Goal: Task Accomplishment & Management: Complete application form

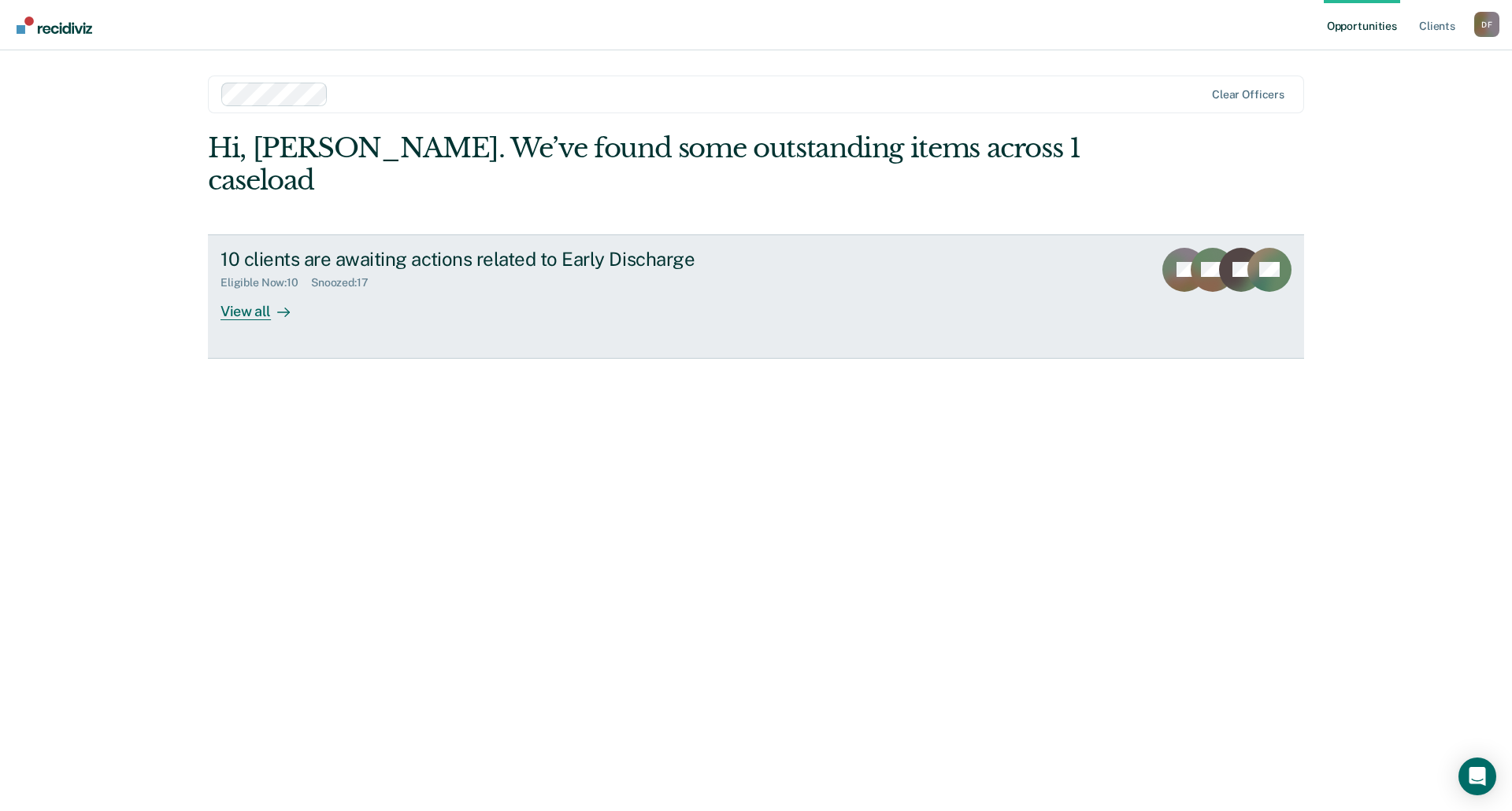
click at [263, 290] on div "View all" at bounding box center [264, 305] width 88 height 31
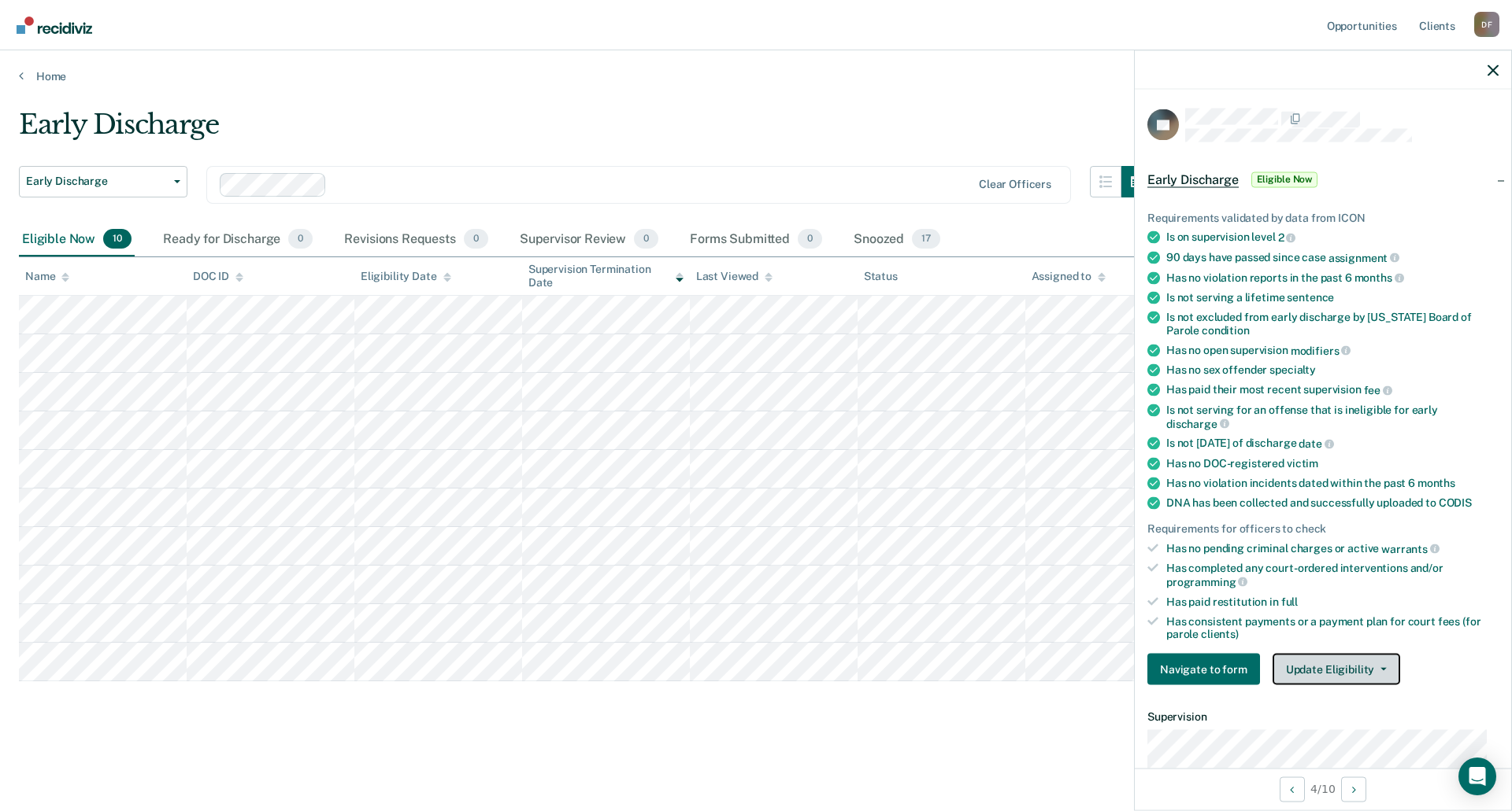
click at [1302, 676] on button "Update Eligibility" at bounding box center [1336, 669] width 128 height 31
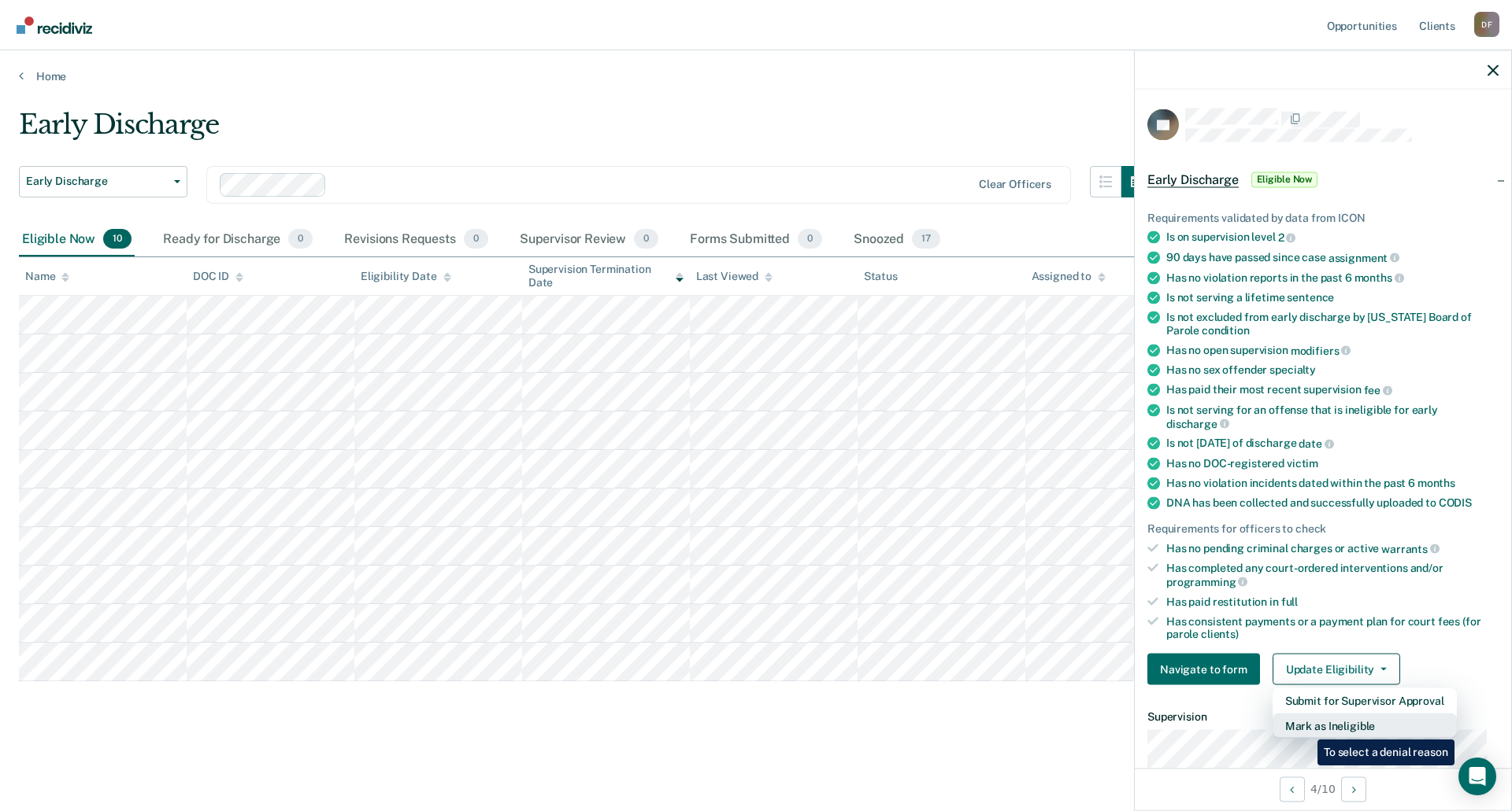
click at [1306, 728] on button "Mark as Ineligible" at bounding box center [1364, 726] width 184 height 25
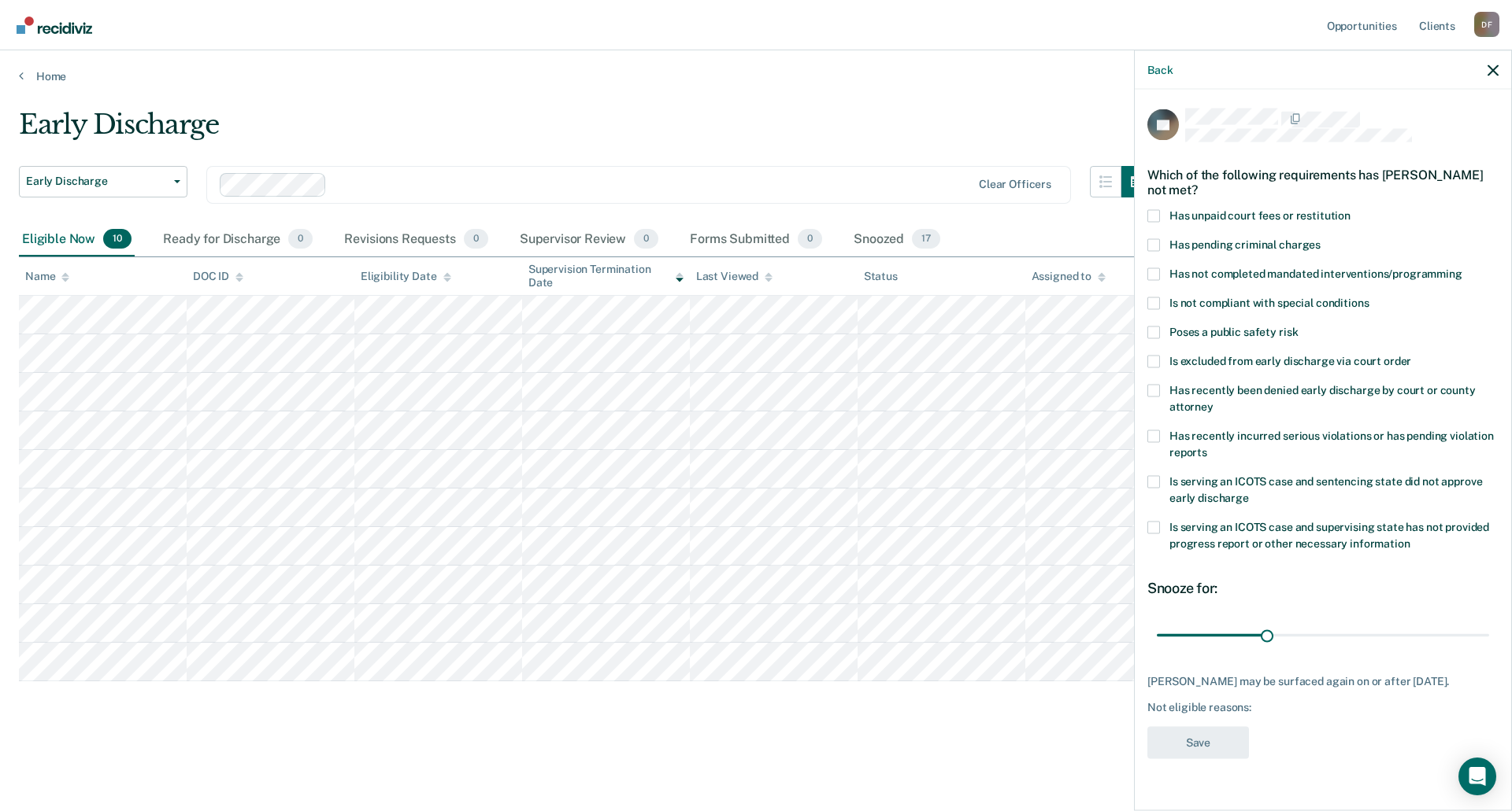
click at [1153, 218] on span at bounding box center [1153, 215] width 12 height 12
click at [1351, 209] on input "Has unpaid court fees or restitution" at bounding box center [1351, 209] width 0 height 0
drag, startPoint x: 1208, startPoint y: 635, endPoint x: 1507, endPoint y: 658, distance: 299.9
type input "210"
click at [1489, 649] on input "range" at bounding box center [1323, 635] width 332 height 28
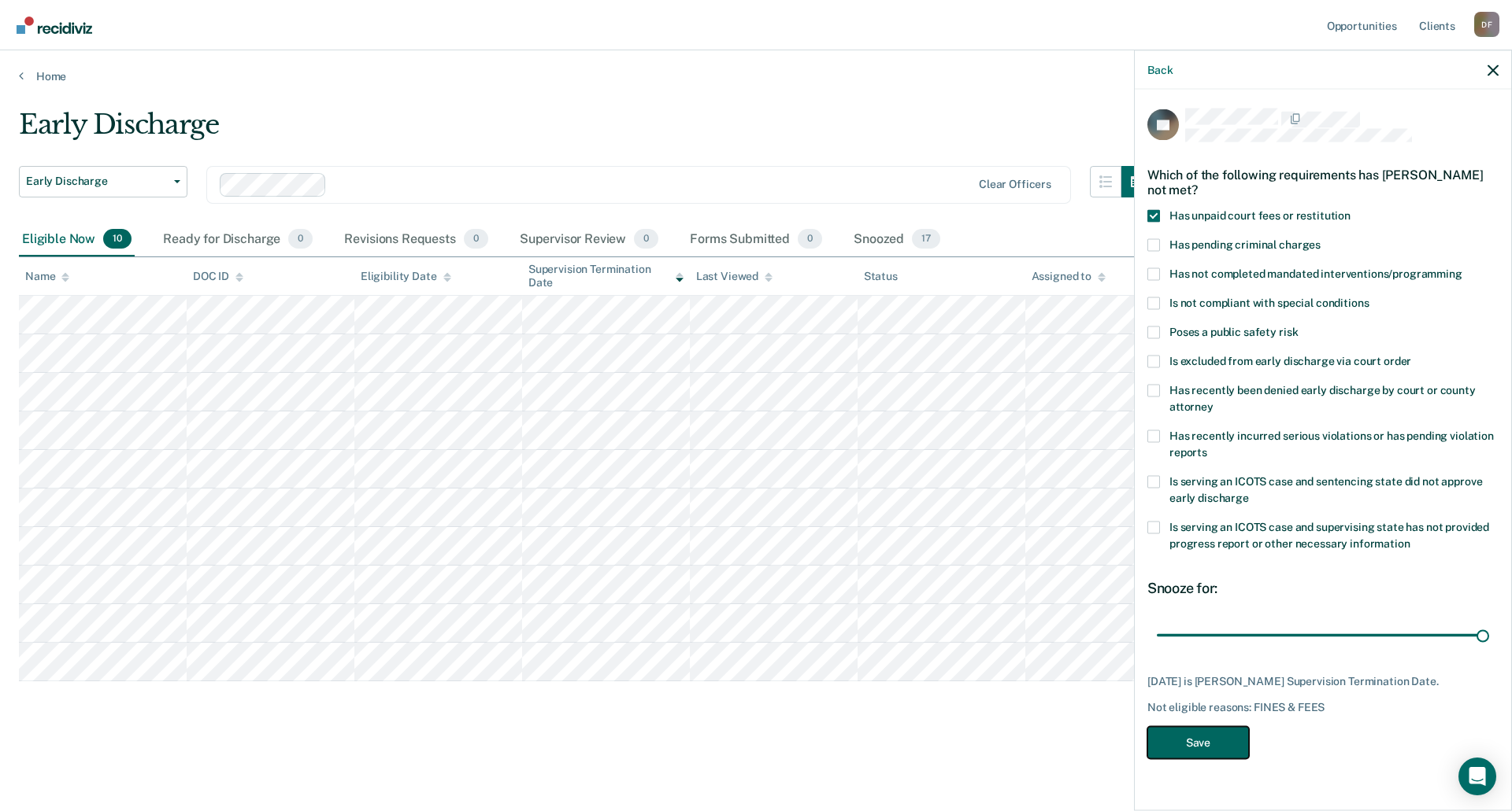
click at [1207, 739] on button "Save" at bounding box center [1198, 742] width 101 height 32
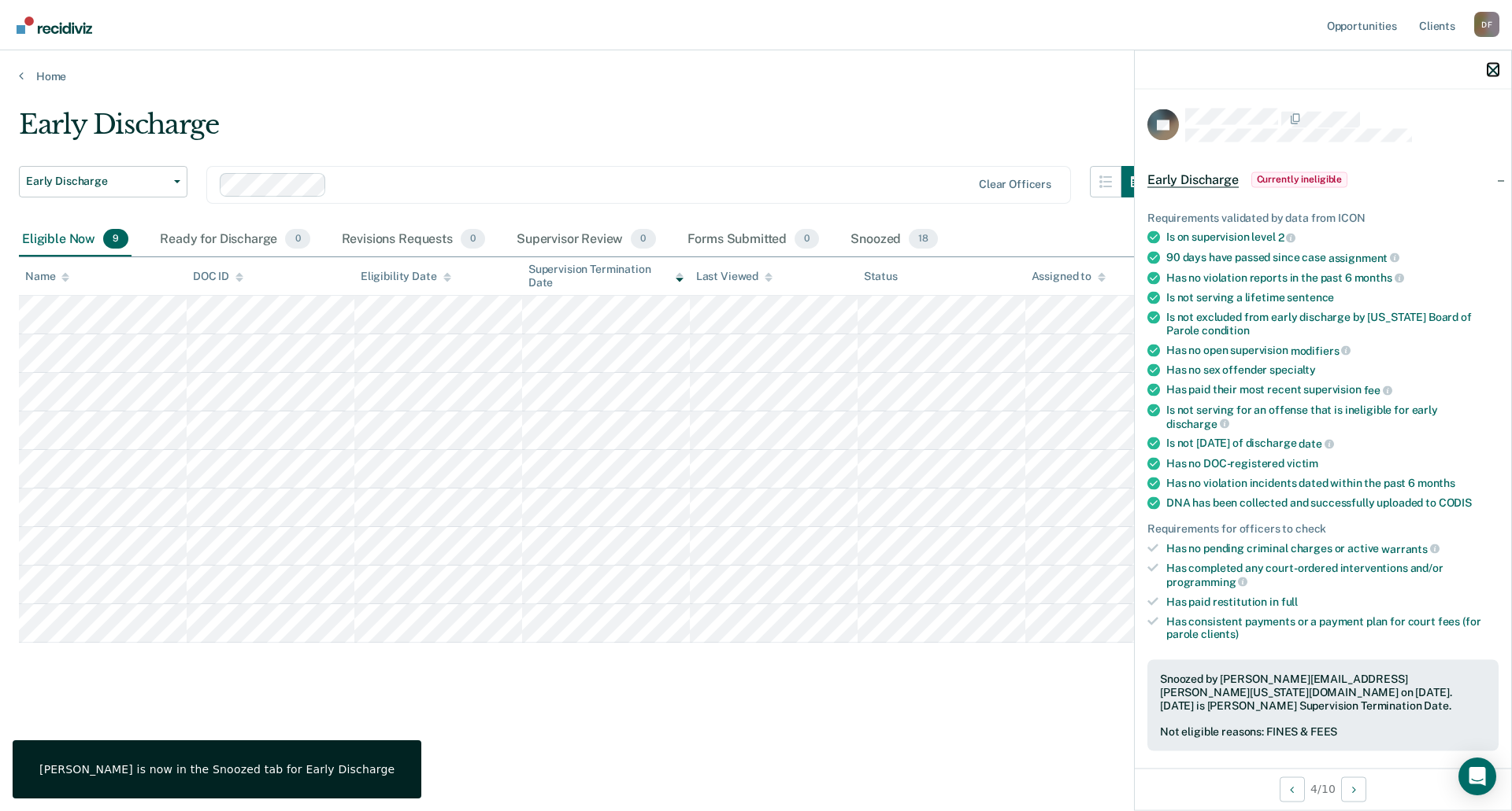
click at [1496, 71] on icon "button" at bounding box center [1493, 71] width 11 height 11
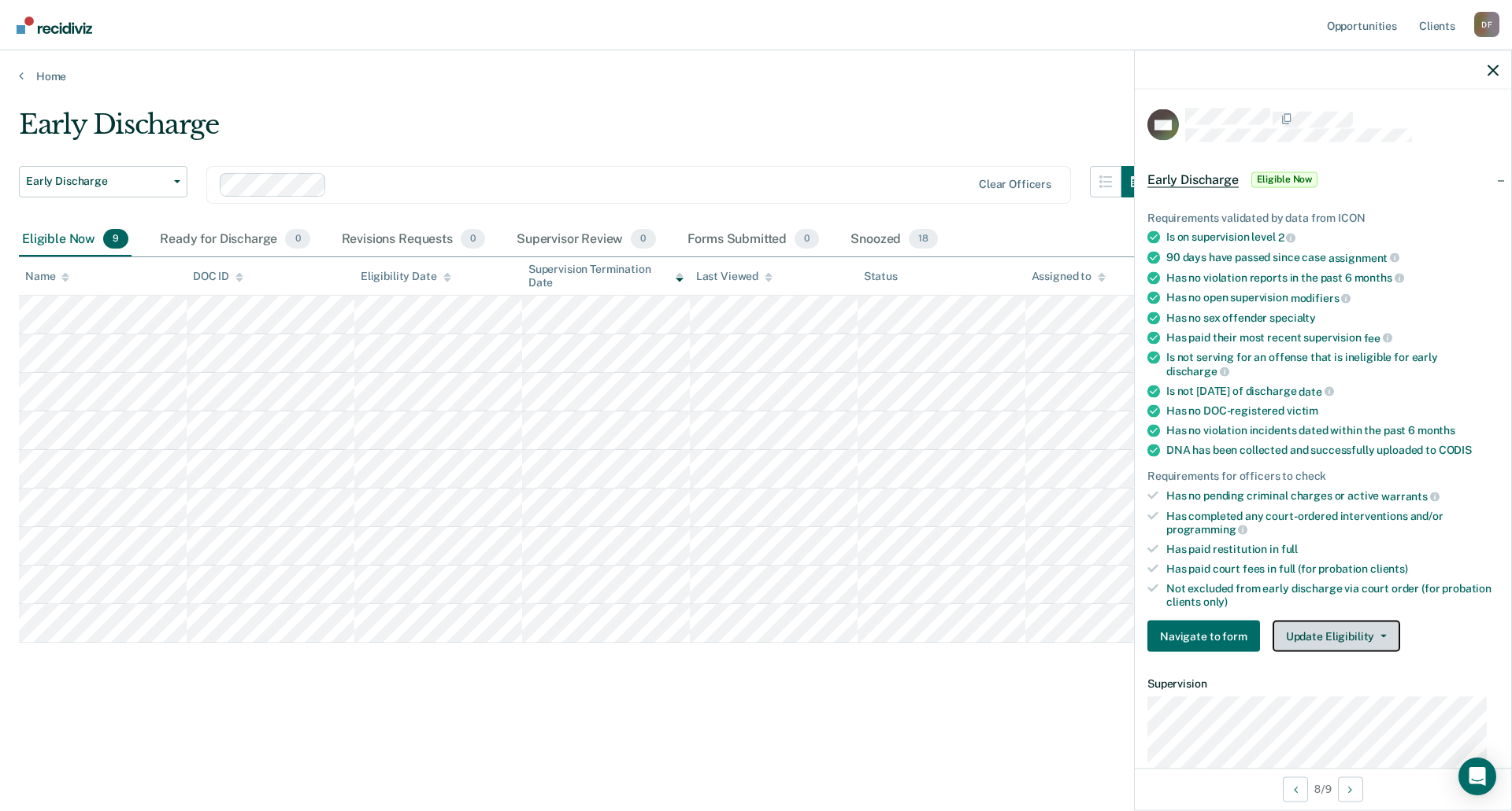
click at [1345, 632] on button "Update Eligibility" at bounding box center [1336, 636] width 128 height 31
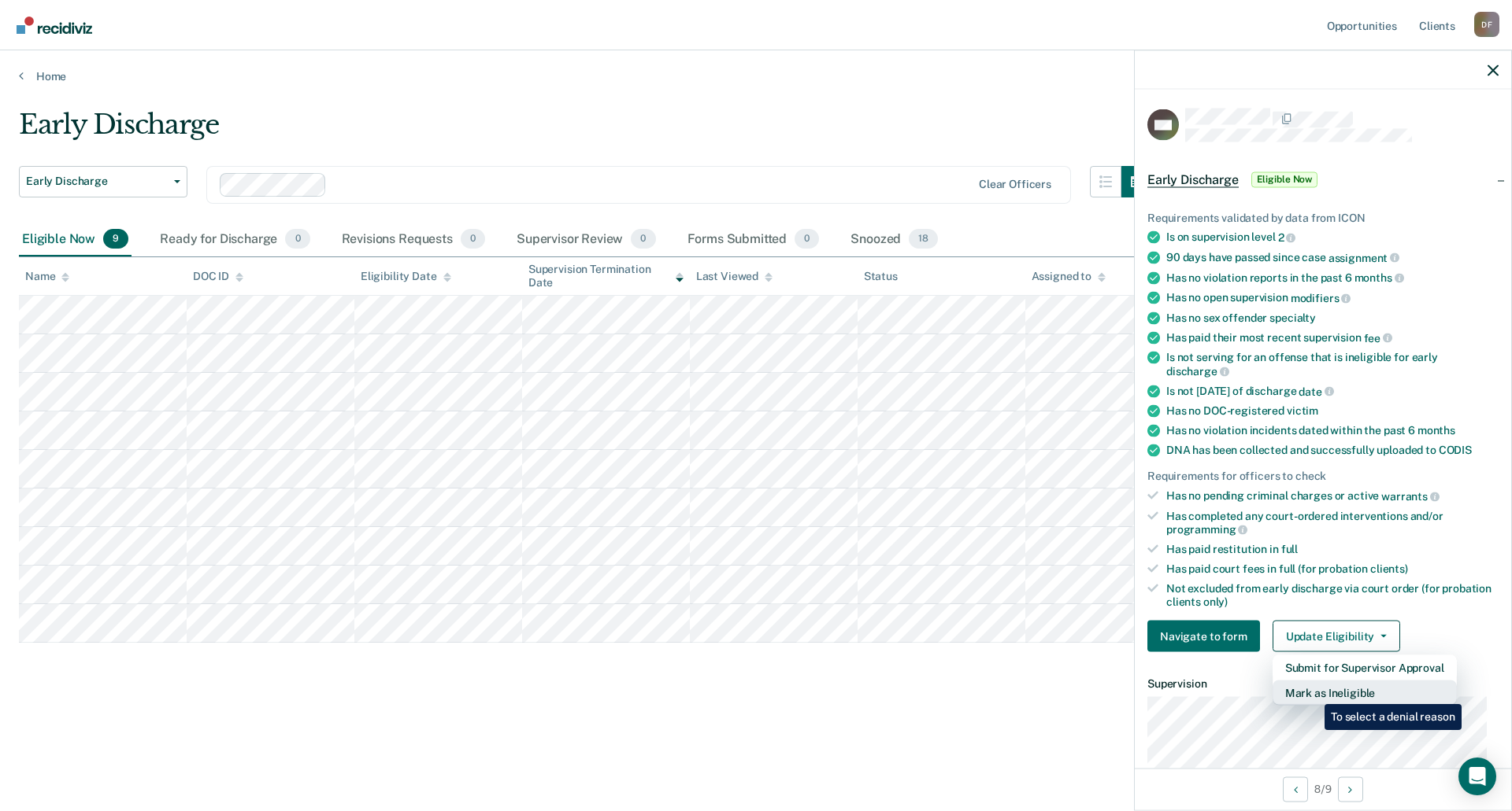
click at [1312, 693] on button "Mark as Ineligible" at bounding box center [1364, 693] width 184 height 25
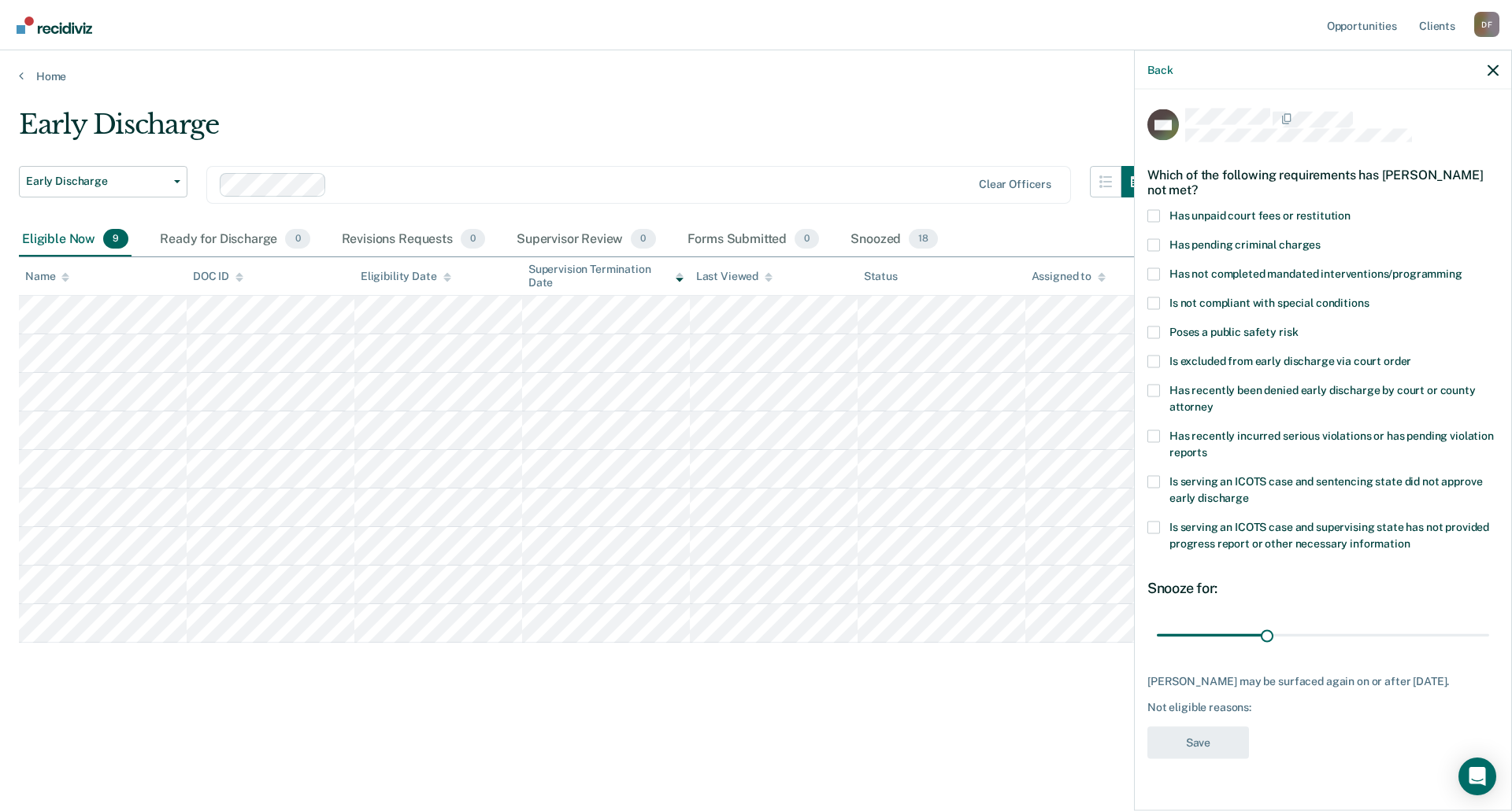
click at [1155, 388] on span at bounding box center [1153, 390] width 12 height 12
click at [1213, 401] on input "Has recently been denied early discharge by court or county attorney" at bounding box center [1213, 401] width 0 height 0
drag, startPoint x: 1203, startPoint y: 635, endPoint x: 1231, endPoint y: 632, distance: 28.2
type input "50"
click at [1231, 632] on input "range" at bounding box center [1323, 635] width 332 height 28
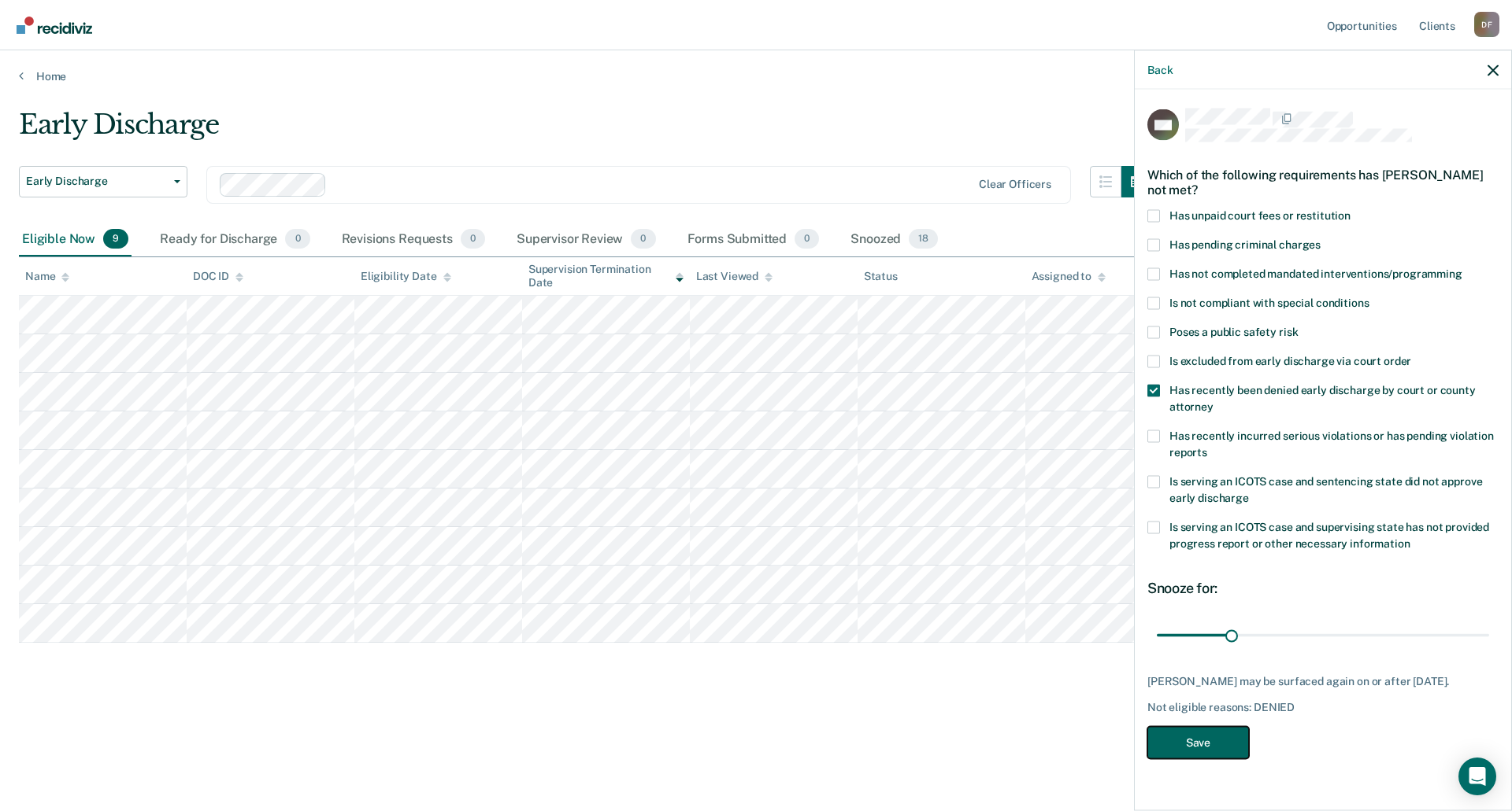
click at [1193, 738] on button "Save" at bounding box center [1198, 742] width 101 height 32
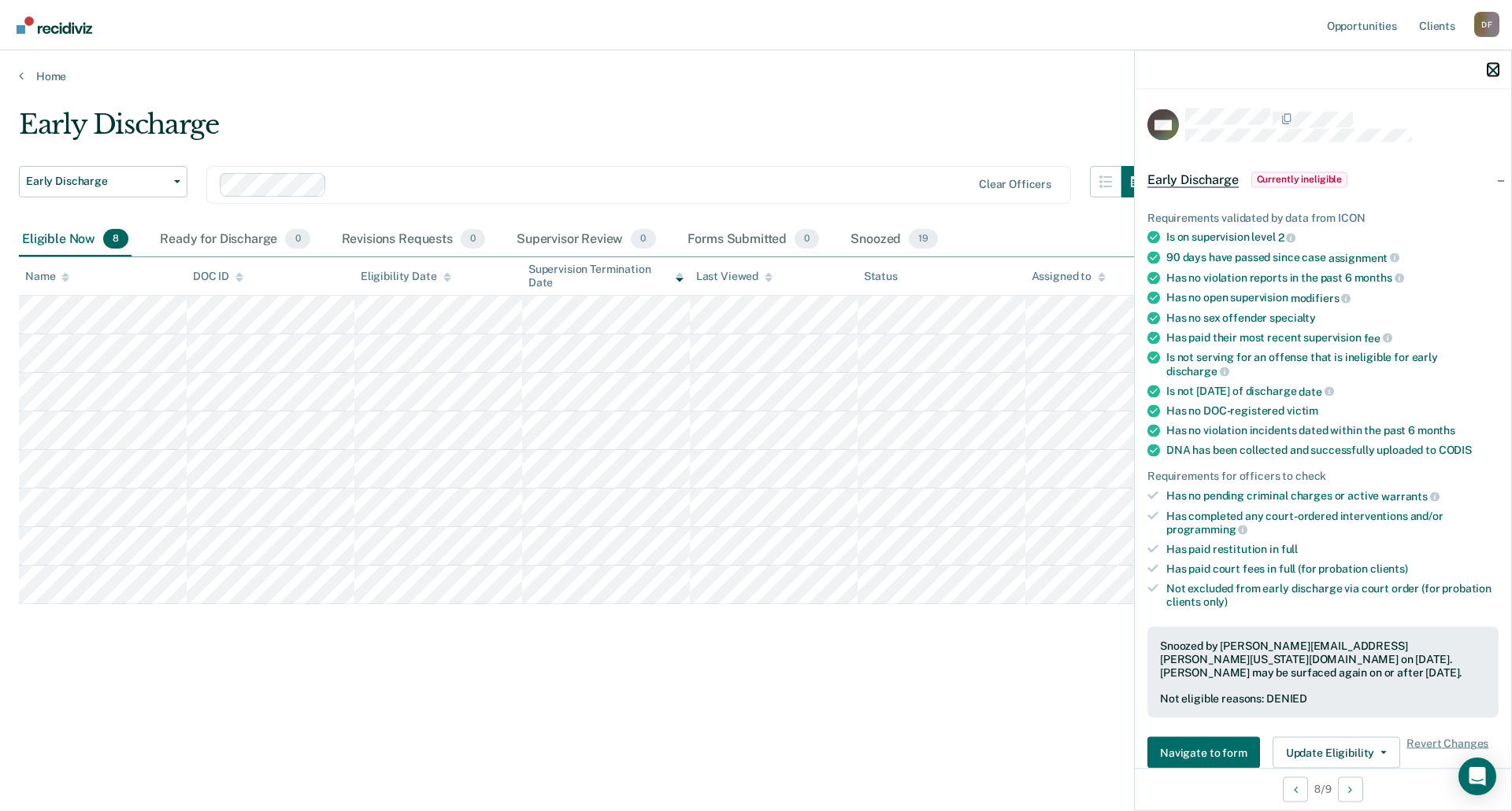
click at [1491, 69] on icon "button" at bounding box center [1493, 71] width 11 height 11
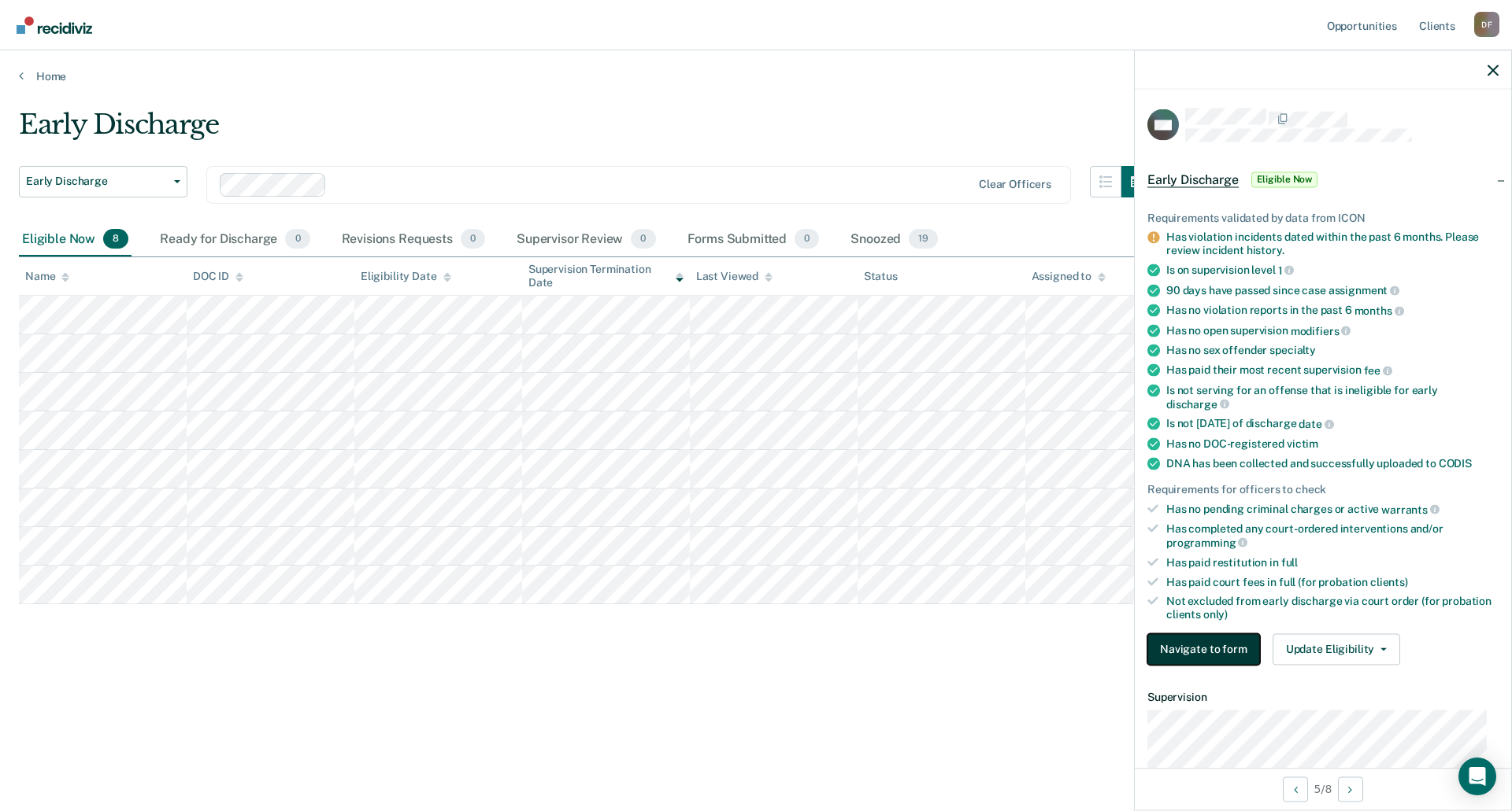
click at [1233, 645] on button "Navigate to form" at bounding box center [1204, 649] width 113 height 31
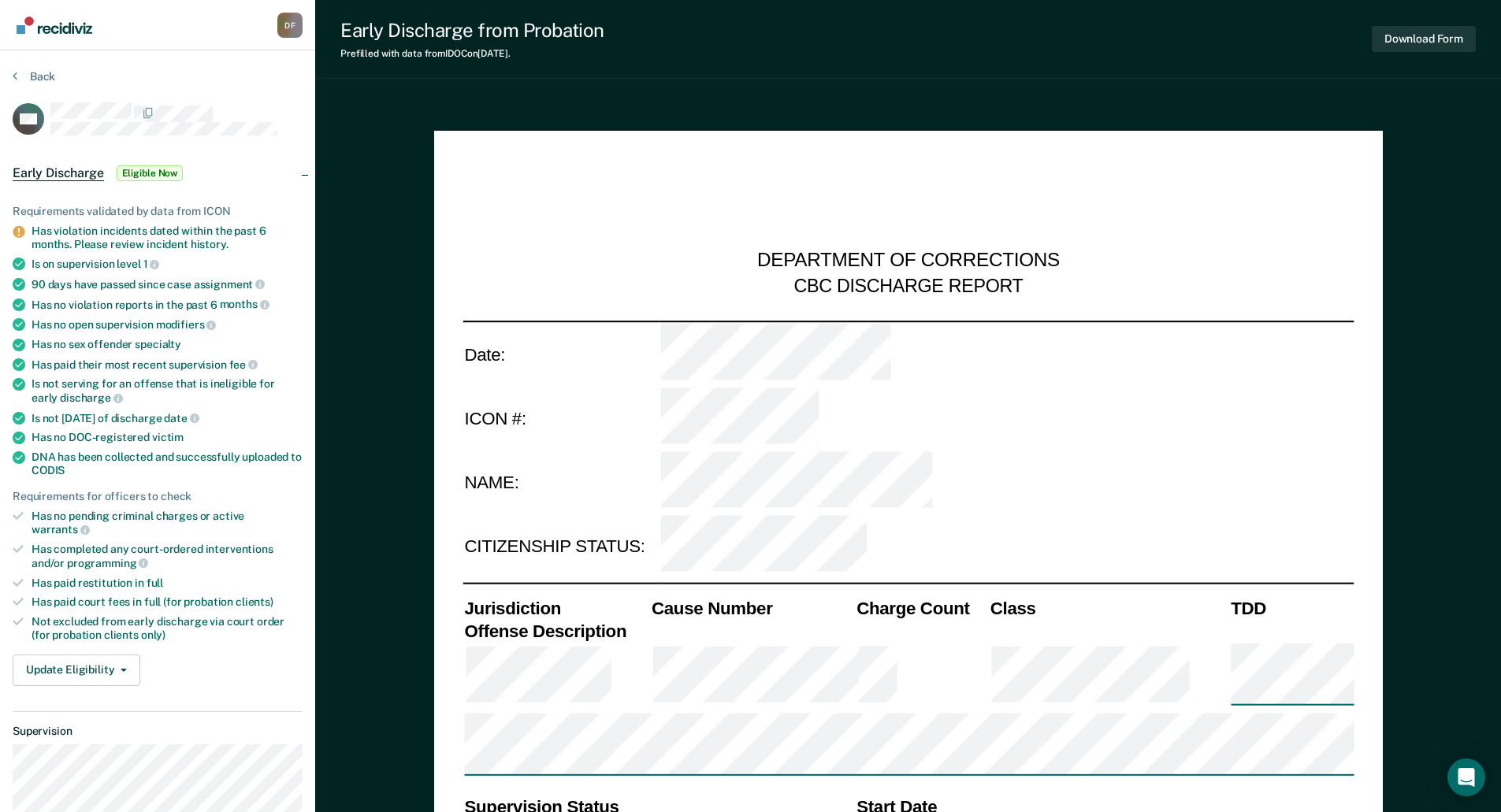
type textarea "x"
